Goal: Task Accomplishment & Management: Manage account settings

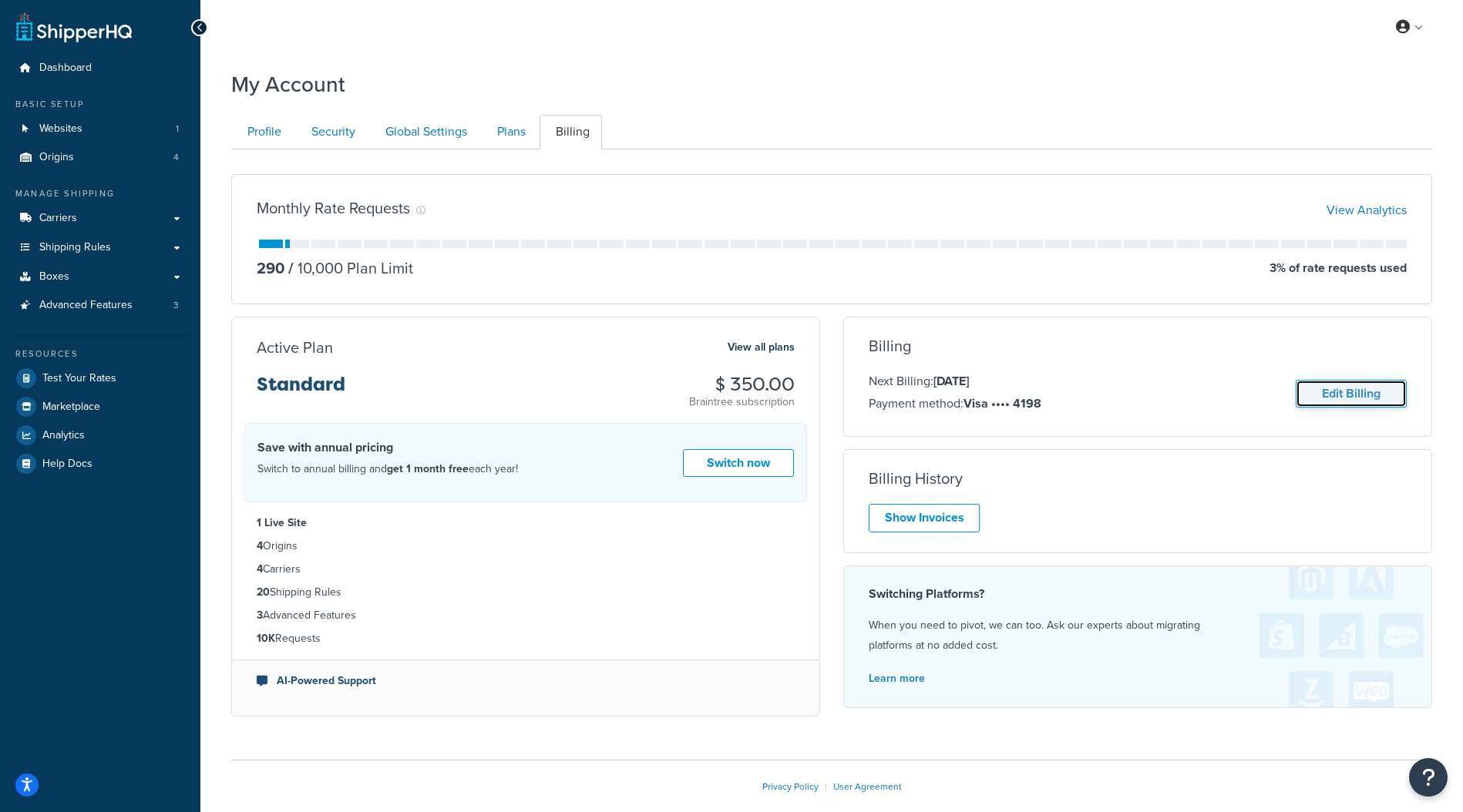
click at [1327, 401] on link "Edit Billing" at bounding box center [1351, 394] width 111 height 29
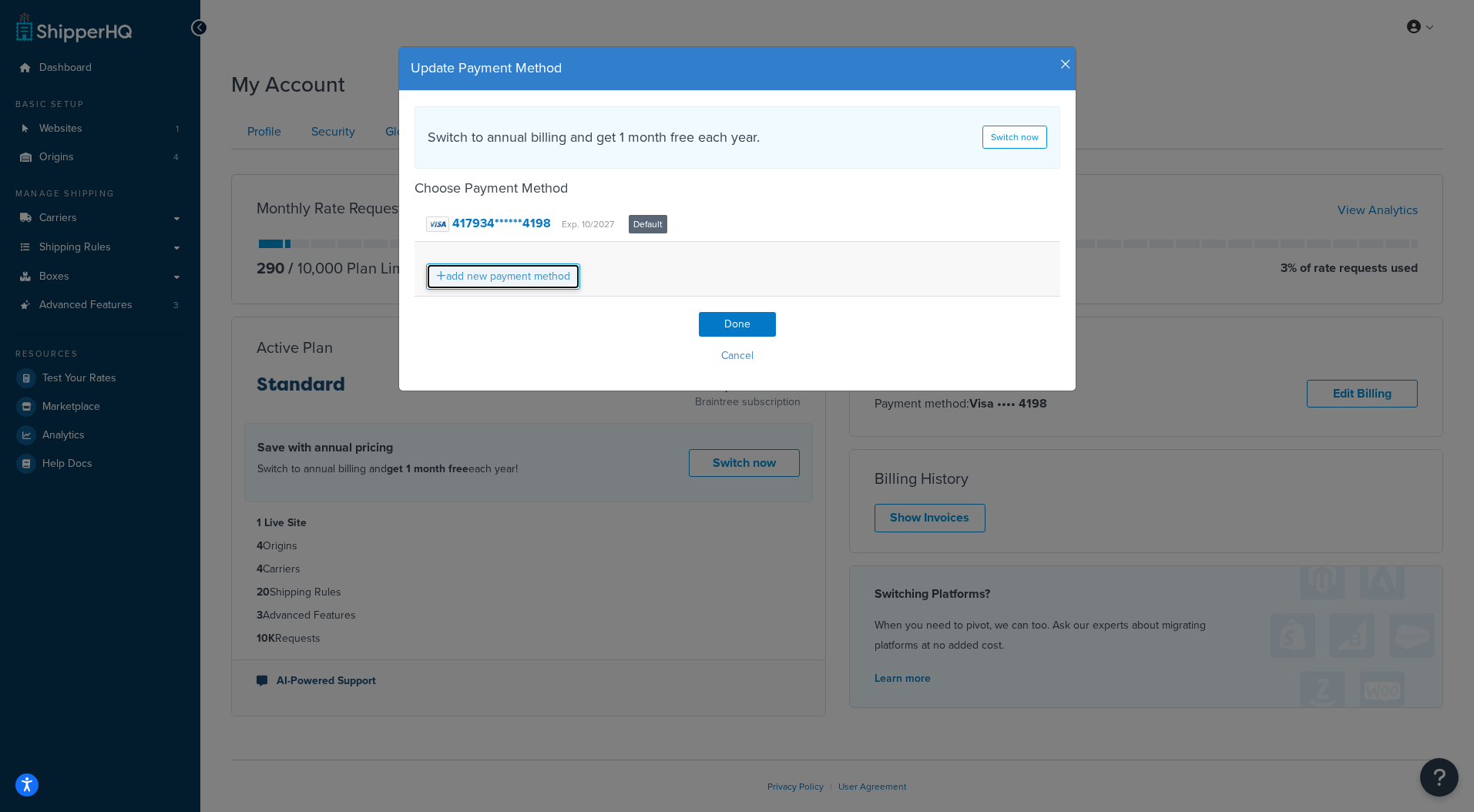
click at [518, 283] on link "add new payment method" at bounding box center [503, 276] width 154 height 27
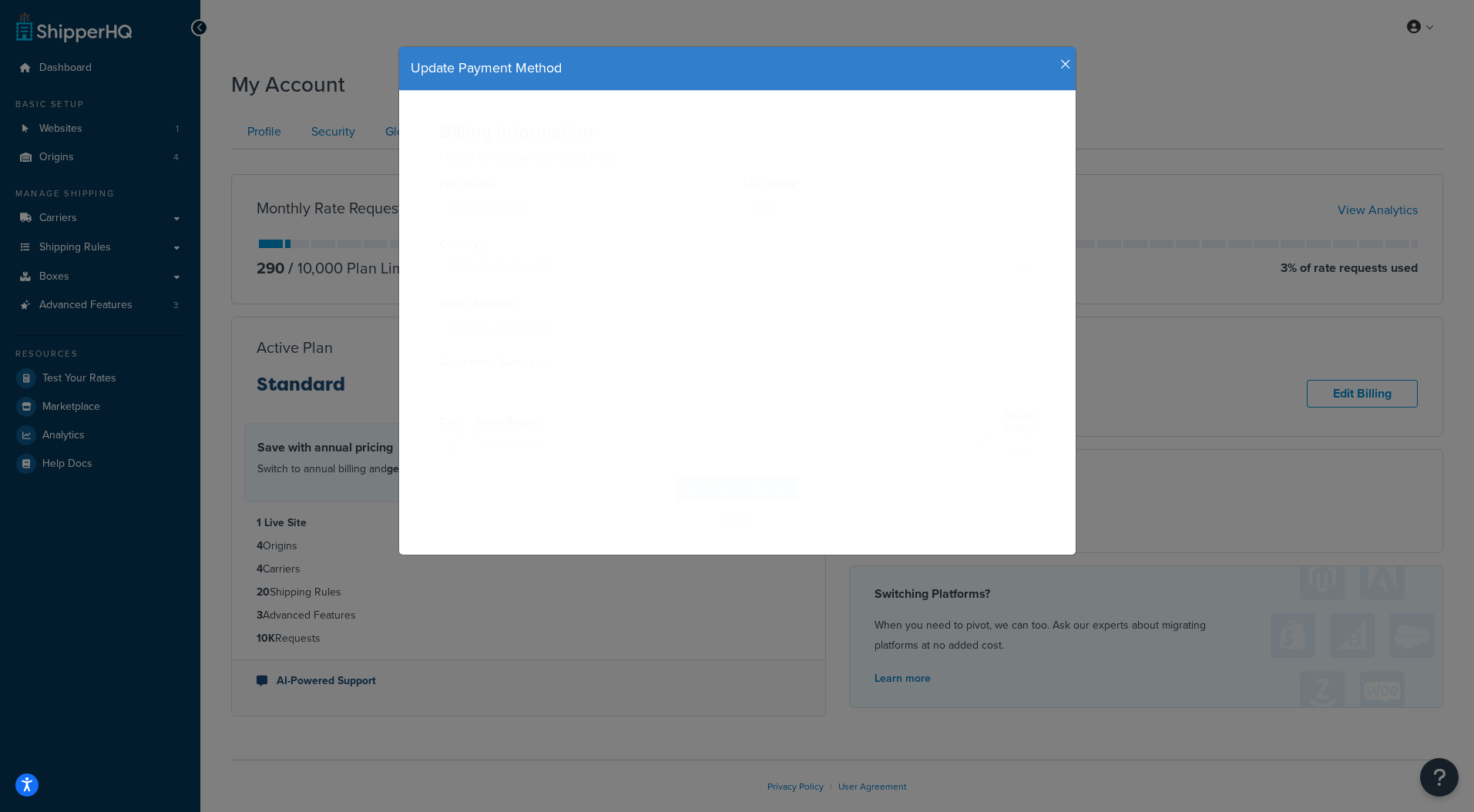
select select "NV"
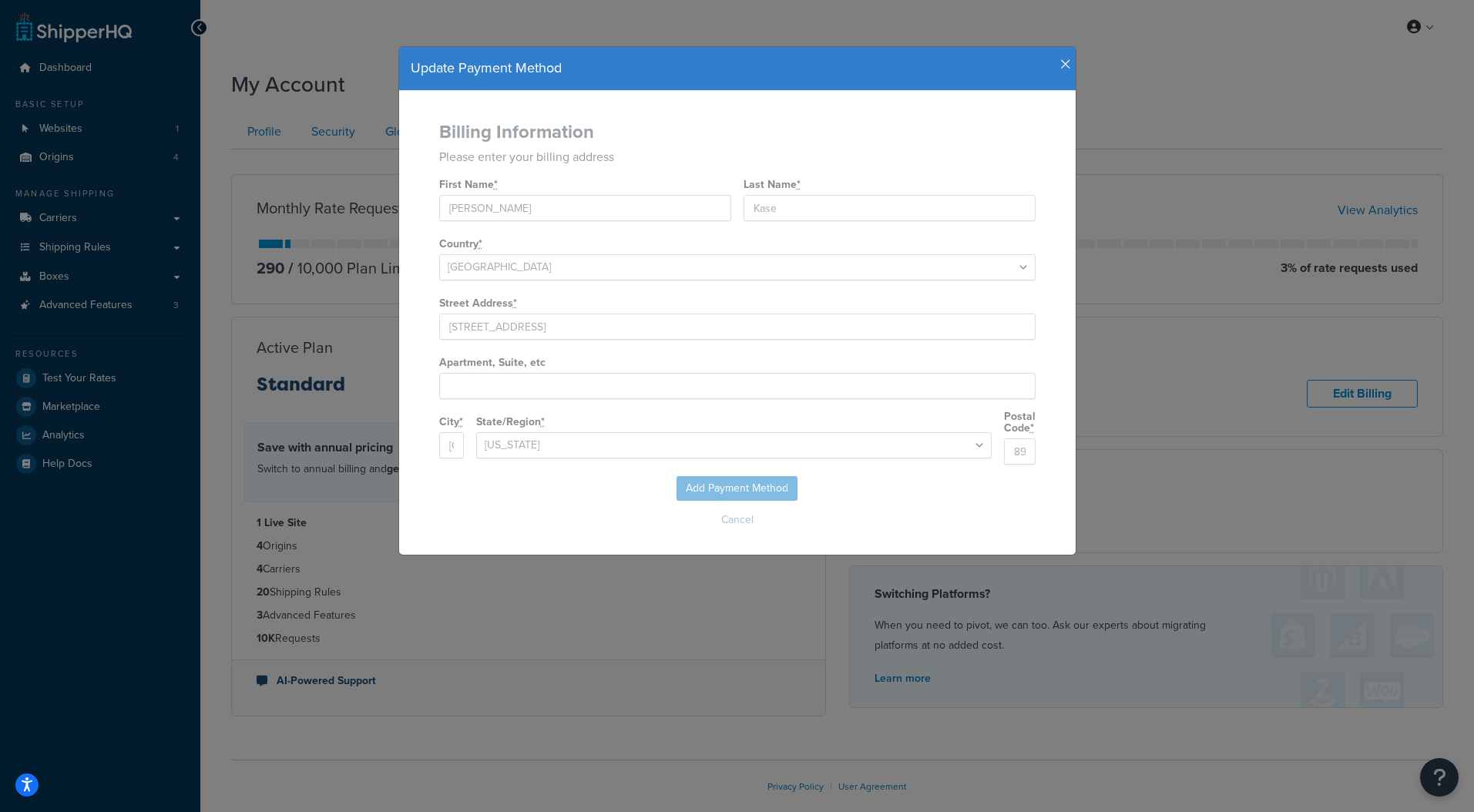
select select
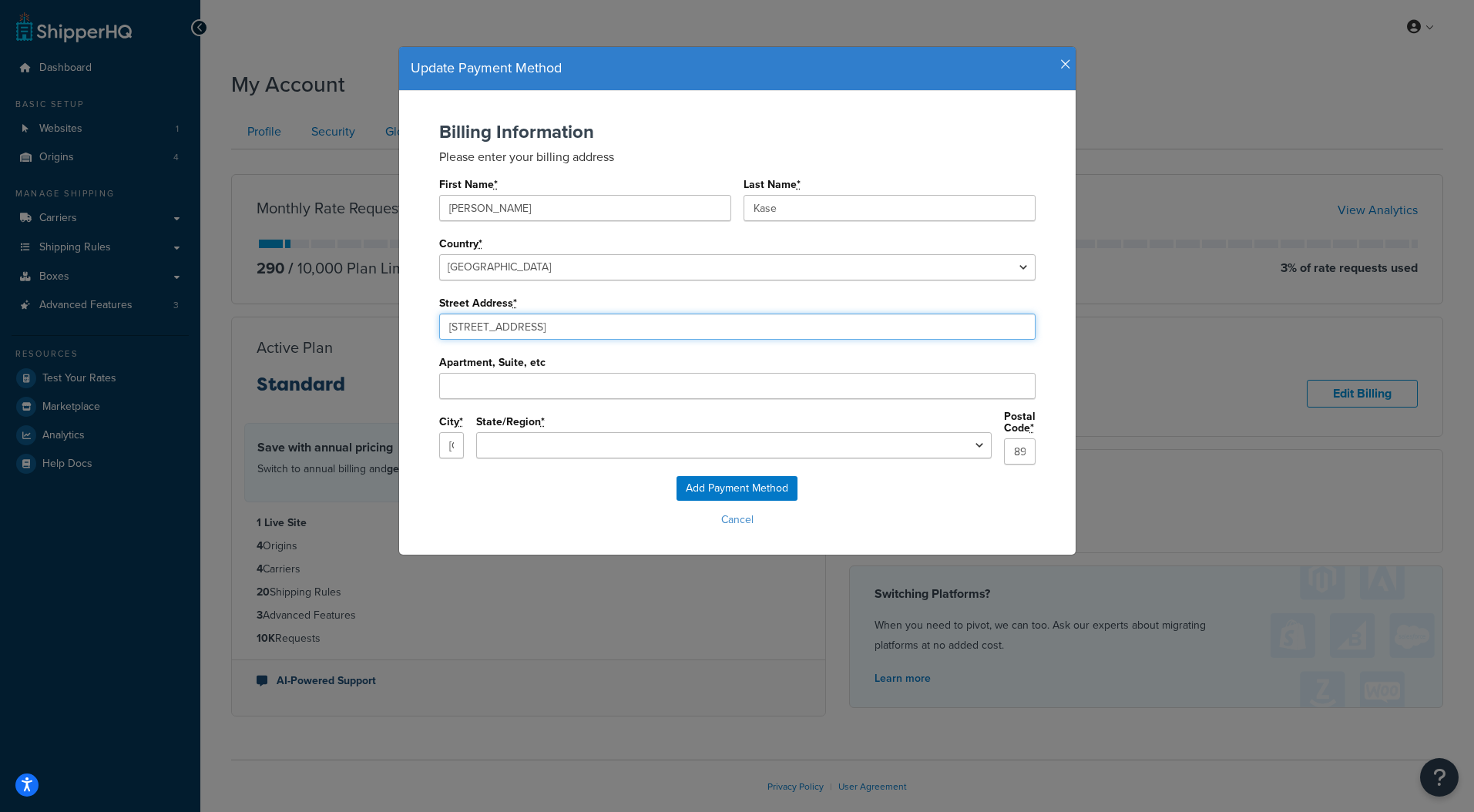
click at [547, 328] on input "4625 Polaris Ave" at bounding box center [737, 327] width 597 height 27
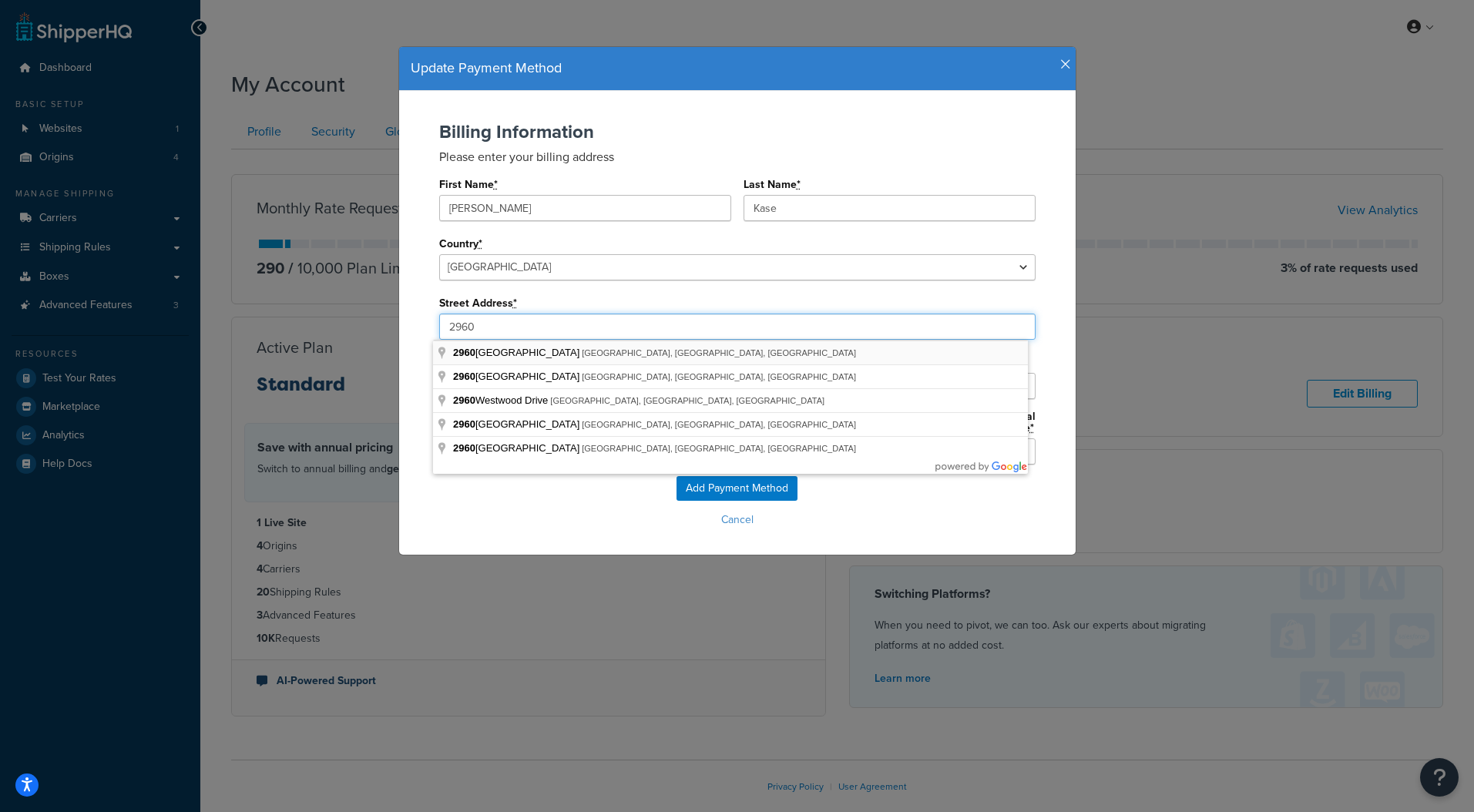
type input "2960 South Highland Drive"
type input "Suite G"
select select "AL"
click at [638, 297] on div "Street Address * 2960 South Highland Drive" at bounding box center [737, 315] width 597 height 48
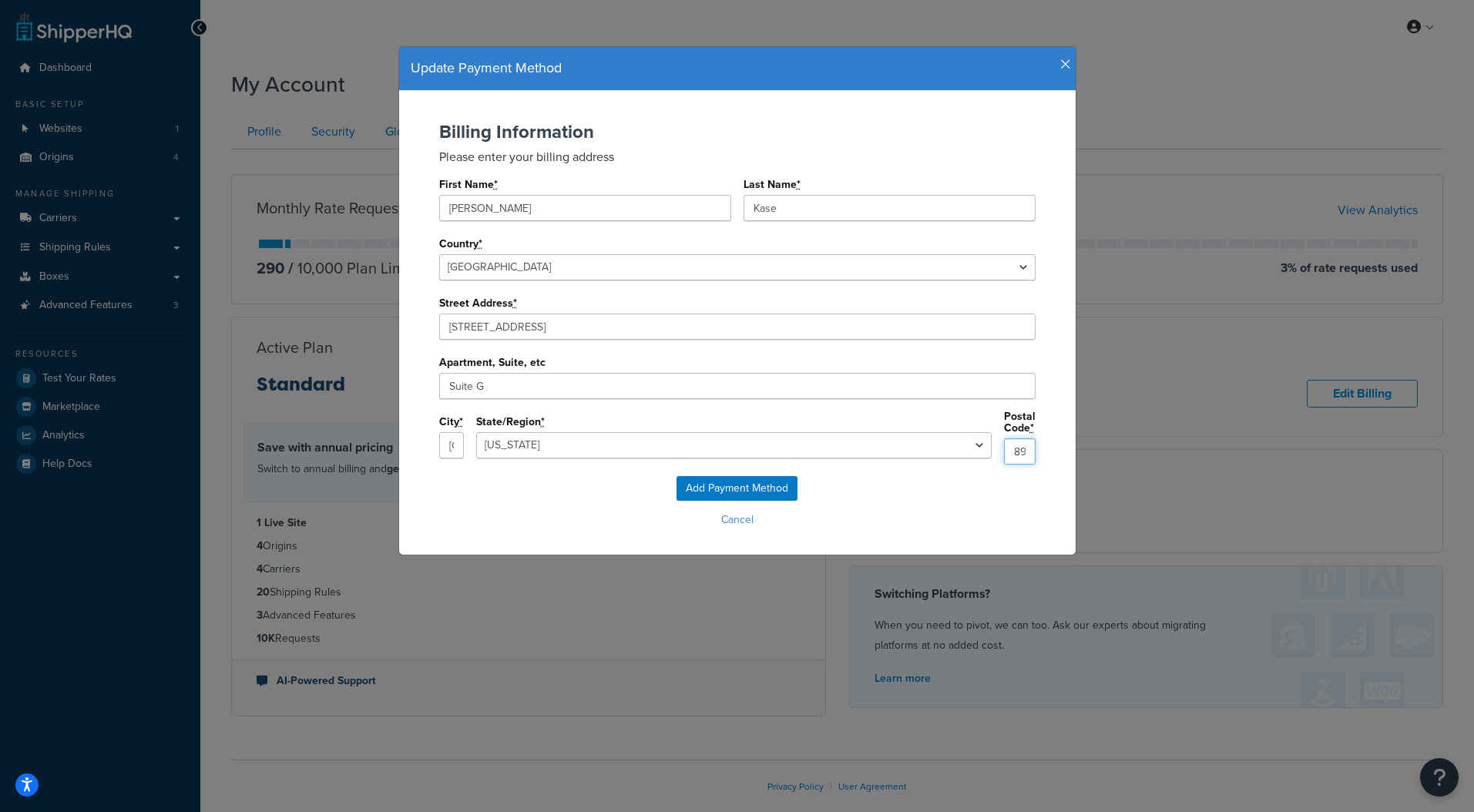
click at [1005, 445] on input "89103" at bounding box center [1020, 451] width 31 height 27
type input "89109"
click at [756, 436] on select "Alabama Alaska Arizona Arkansas California Colorado Connecticut Delaware Florid…" at bounding box center [734, 445] width 516 height 27
select select "NV"
click at [596, 432] on select "Alabama Alaska Arizona Arkansas California Colorado Connecticut Delaware Florid…" at bounding box center [734, 445] width 516 height 27
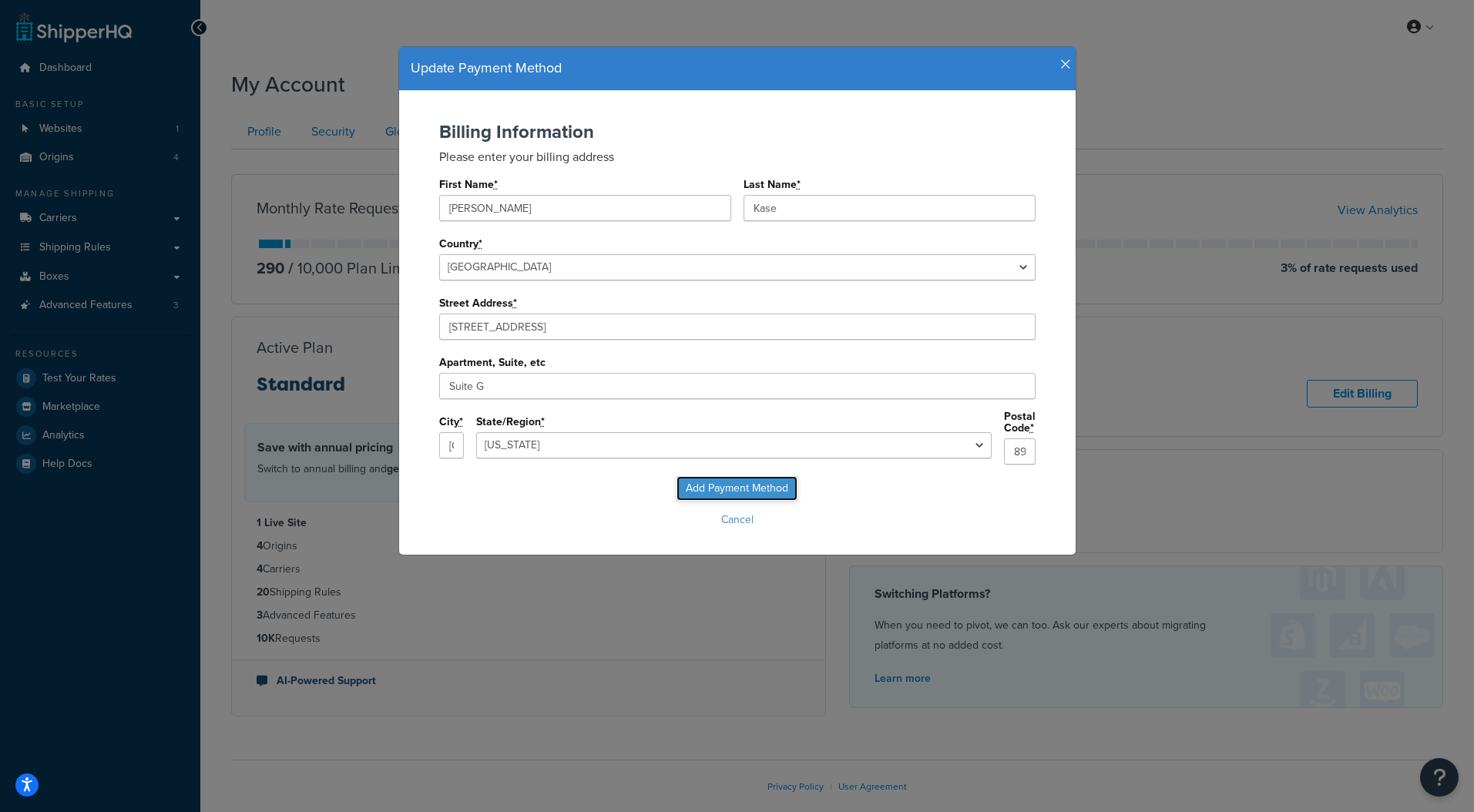
click at [719, 481] on input "Add Payment Method" at bounding box center [737, 489] width 121 height 25
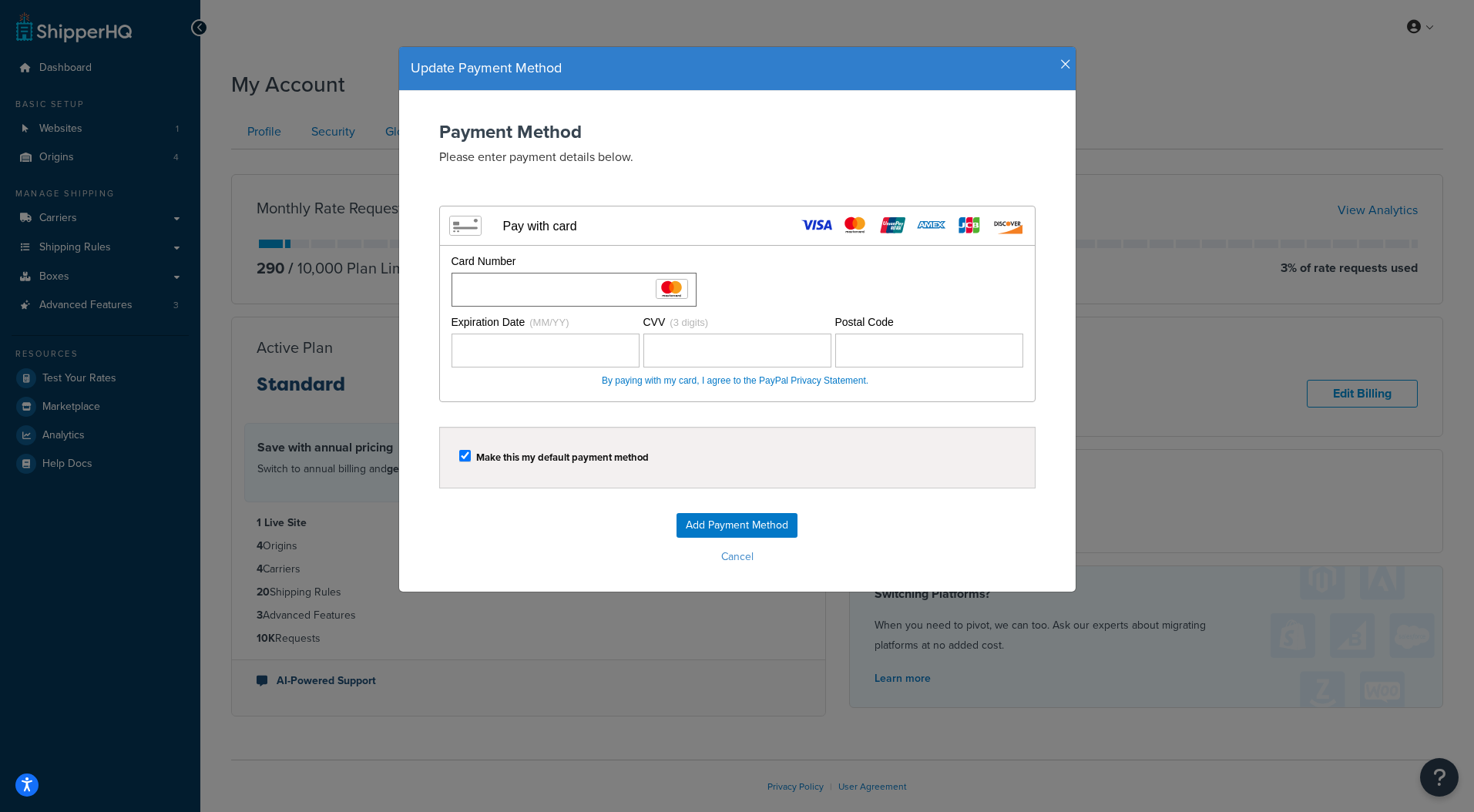
click at [540, 329] on label "Expiration Date (MM/YY)" at bounding box center [545, 341] width 188 height 52
click at [908, 254] on div "Card Number" at bounding box center [735, 280] width 576 height 53
click at [737, 526] on input "Add Payment Method" at bounding box center [737, 525] width 121 height 25
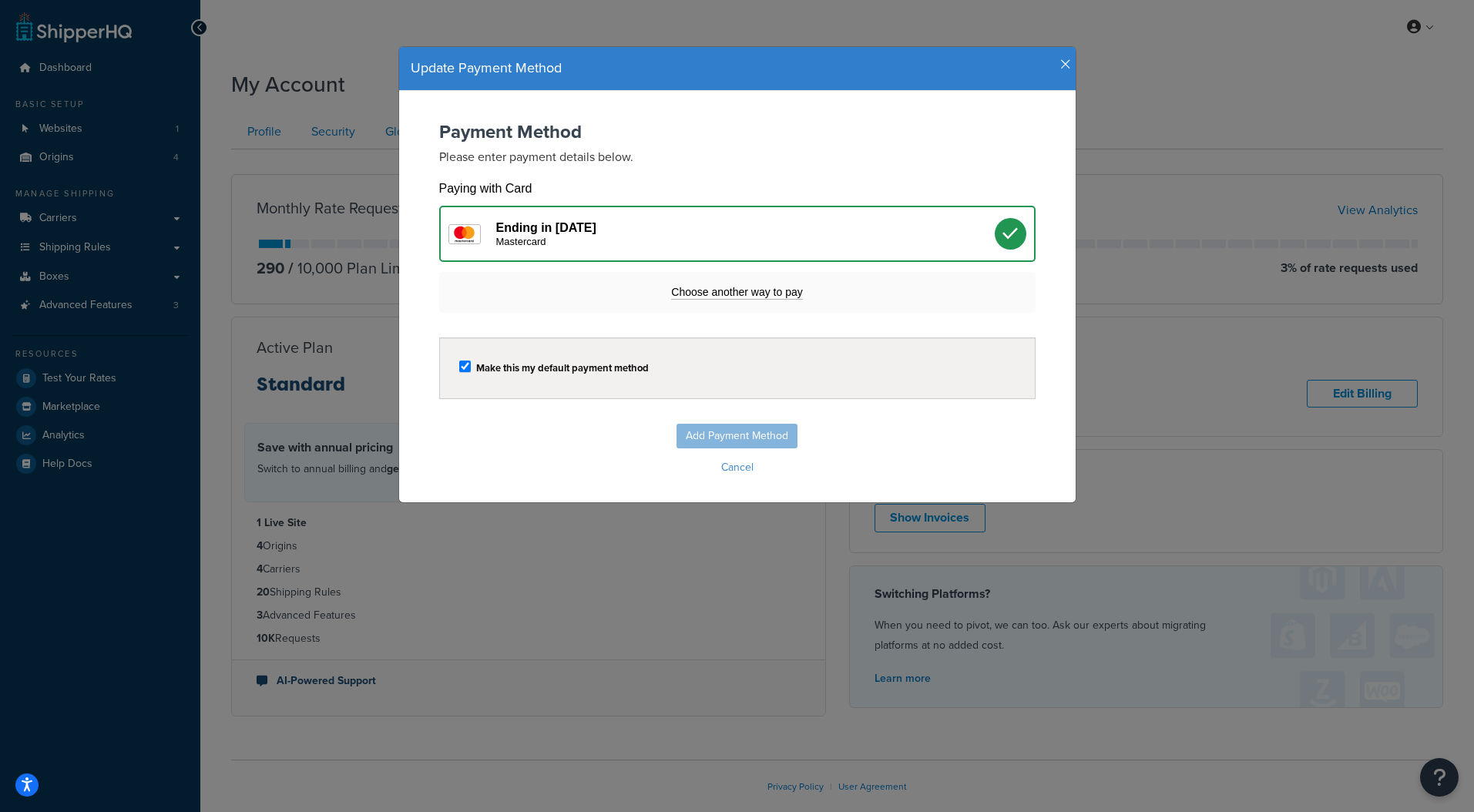
click at [1062, 58] on icon "button" at bounding box center [1066, 65] width 11 height 14
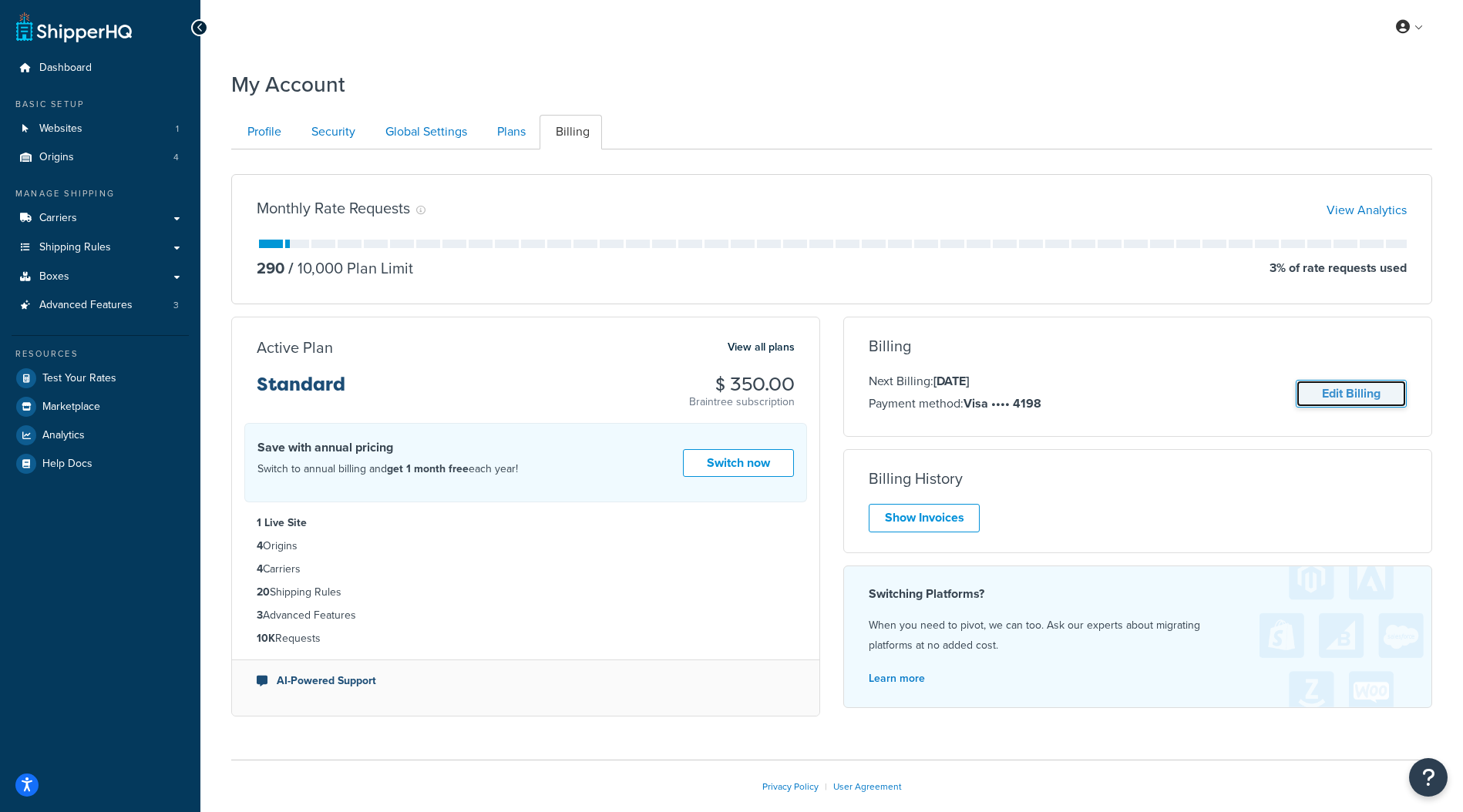
click at [1369, 393] on link "Edit Billing" at bounding box center [1351, 394] width 111 height 29
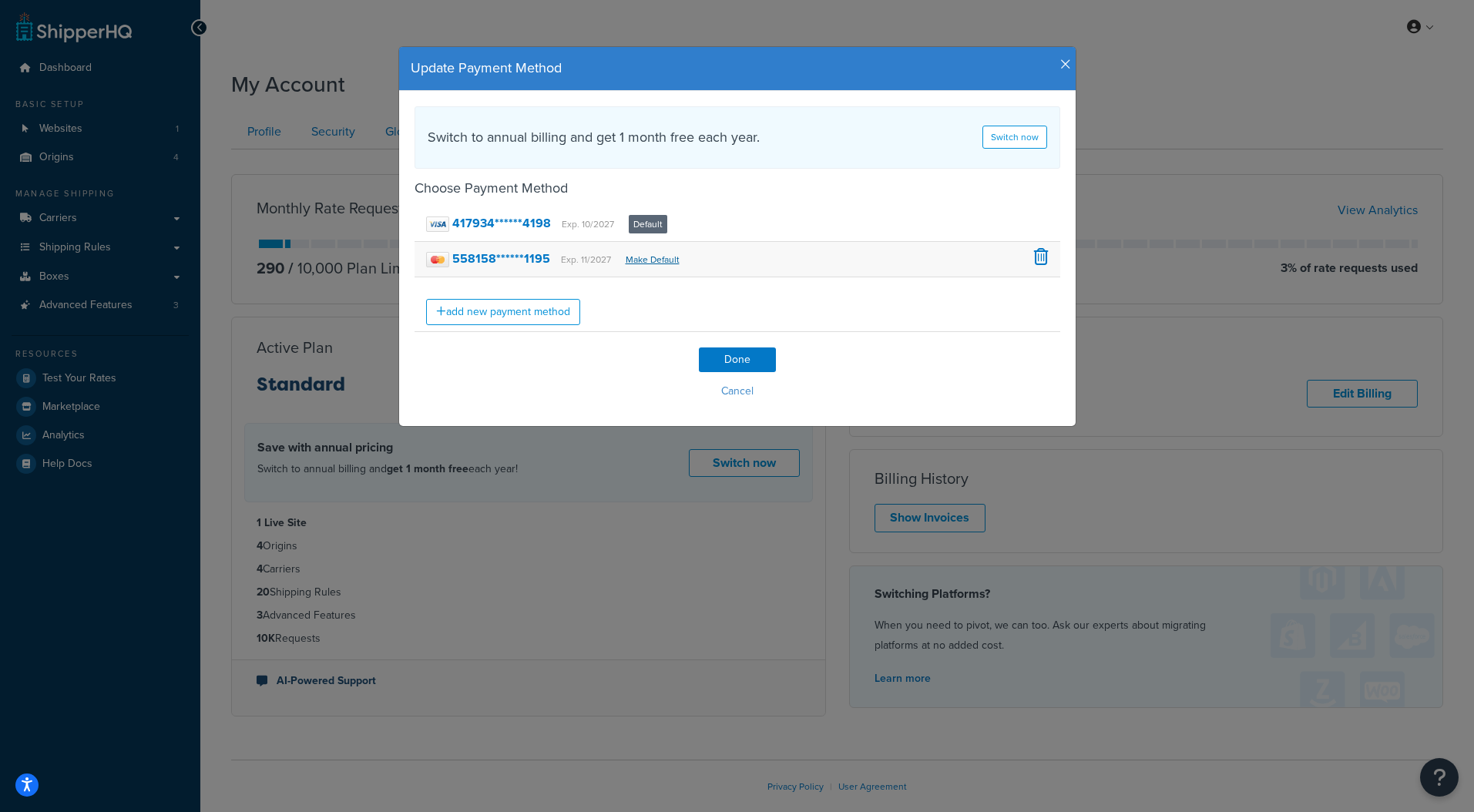
click at [651, 258] on link "Make Default" at bounding box center [652, 260] width 54 height 14
click at [631, 258] on link "Make Default" at bounding box center [652, 260] width 54 height 14
click at [984, 227] on div "417934******4198 Exp. 10/2027 Default" at bounding box center [737, 223] width 646 height 35
click at [726, 394] on button "Cancel" at bounding box center [737, 391] width 646 height 23
